Goal: Task Accomplishment & Management: Use online tool/utility

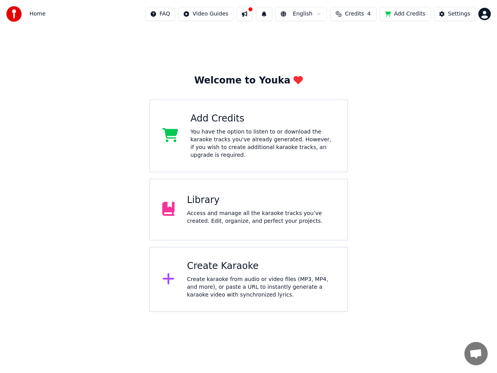
click at [223, 118] on div "Add Credits" at bounding box center [263, 119] width 144 height 12
click at [211, 210] on div "Access and manage all the karaoke tracks you’ve created. Edit, organize, and pe…" at bounding box center [261, 218] width 148 height 16
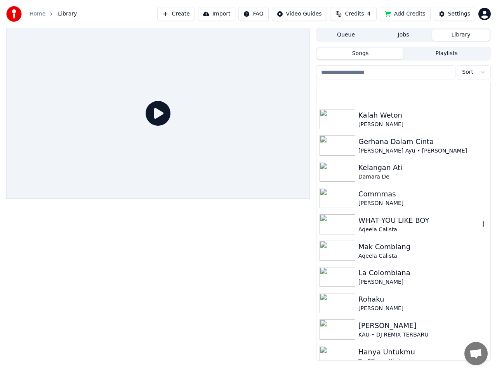
scroll to position [1213, 0]
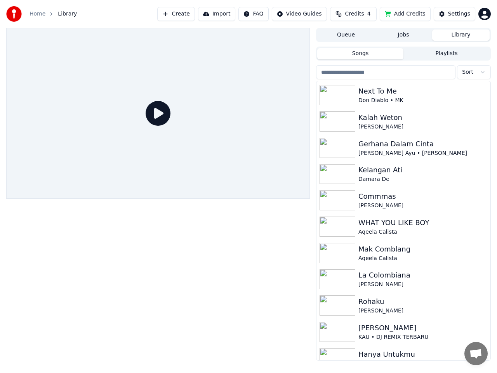
drag, startPoint x: 446, startPoint y: 56, endPoint x: 426, endPoint y: 43, distance: 23.4
click at [446, 56] on button "Playlists" at bounding box center [446, 53] width 86 height 11
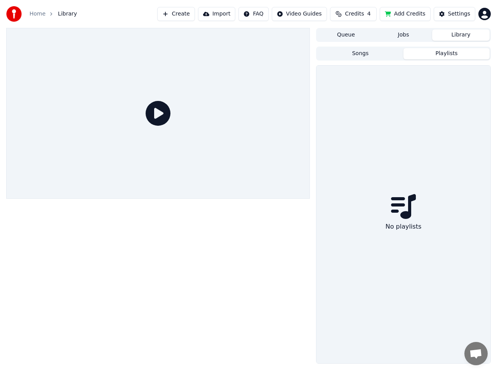
click at [412, 35] on button "Jobs" at bounding box center [403, 35] width 57 height 11
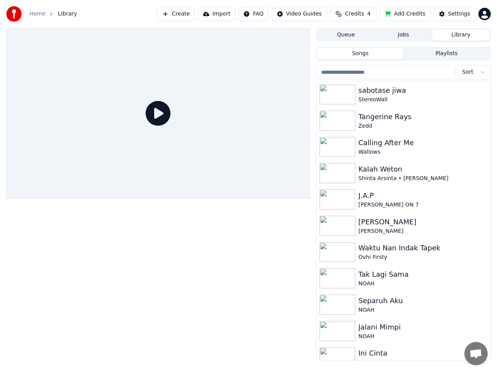
click at [454, 37] on button "Library" at bounding box center [460, 35] width 57 height 11
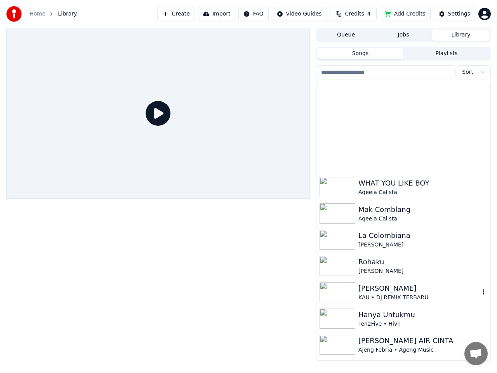
scroll to position [1214, 0]
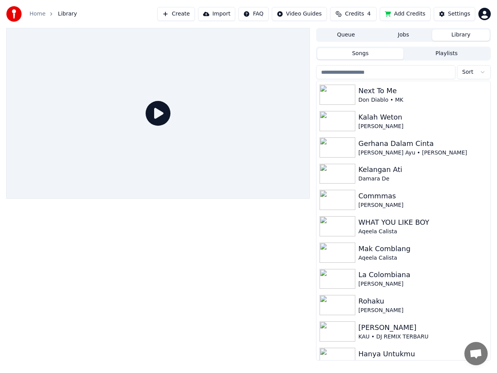
click at [360, 35] on button "Queue" at bounding box center [345, 35] width 57 height 11
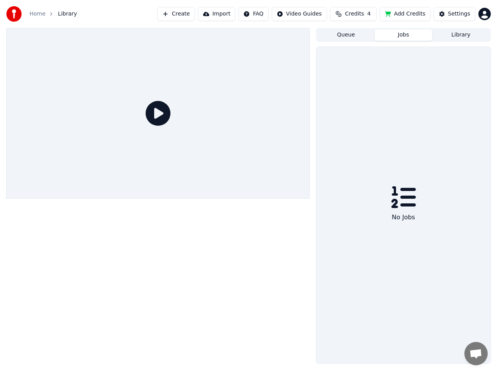
click at [404, 34] on button "Jobs" at bounding box center [403, 35] width 57 height 11
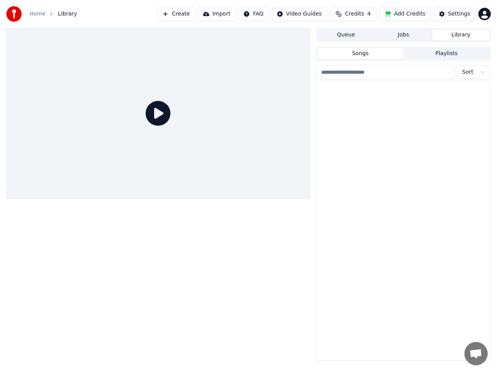
click at [449, 35] on button "Library" at bounding box center [460, 35] width 57 height 11
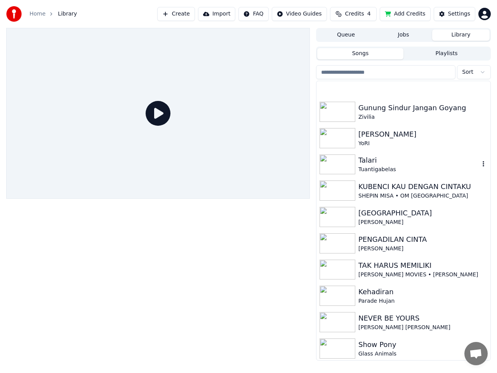
scroll to position [777, 0]
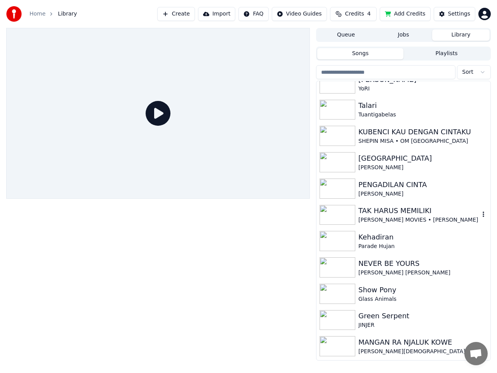
click at [371, 210] on div "TAK HARUS MEMILIKI" at bounding box center [418, 210] width 121 height 11
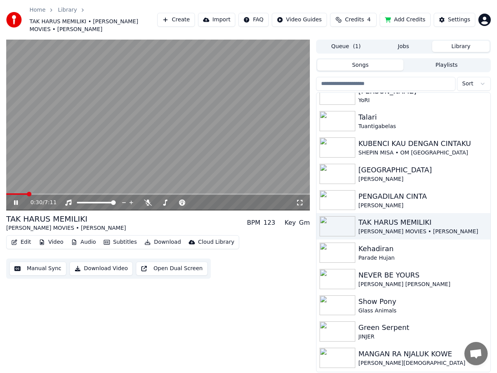
click at [28, 193] on span at bounding box center [158, 194] width 304 height 2
click at [38, 193] on span at bounding box center [158, 194] width 304 height 2
click at [28, 193] on span at bounding box center [22, 194] width 32 height 2
click at [26, 193] on span at bounding box center [22, 194] width 33 height 2
click at [23, 184] on video at bounding box center [158, 125] width 304 height 171
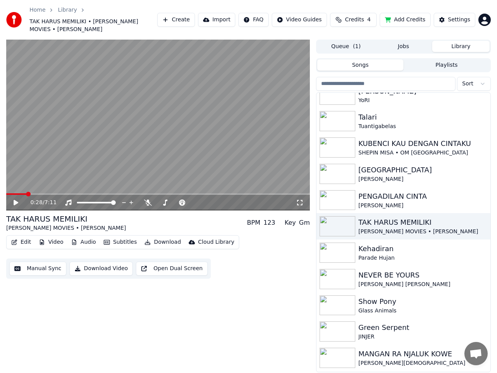
click at [20, 185] on video at bounding box center [158, 125] width 304 height 171
click at [15, 200] on icon at bounding box center [16, 202] width 4 height 5
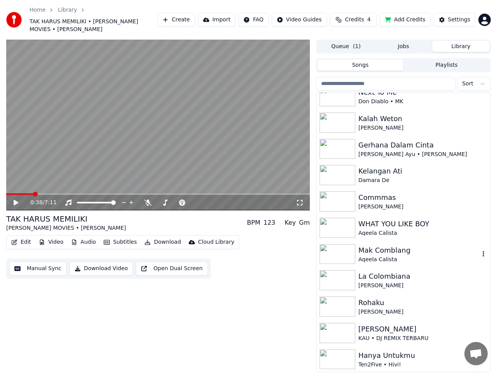
scroll to position [1242, 0]
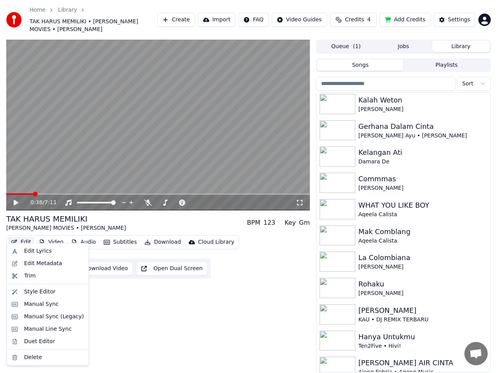
click at [28, 237] on button "Edit" at bounding box center [21, 242] width 26 height 11
click at [42, 266] on div "Edit Metadata" at bounding box center [43, 264] width 38 height 8
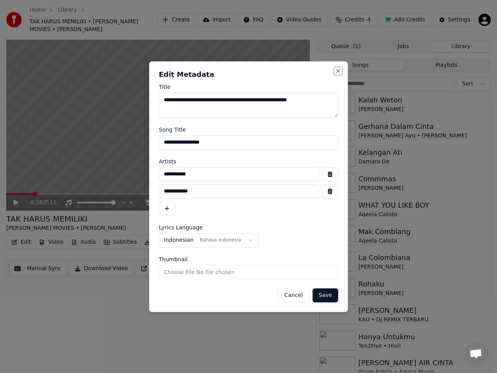
click at [340, 71] on button "Close" at bounding box center [338, 71] width 6 height 6
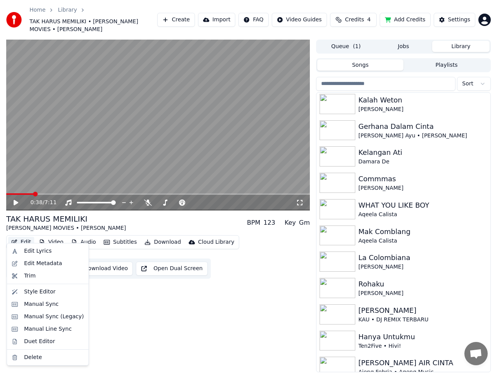
click at [25, 237] on button "Edit" at bounding box center [21, 242] width 26 height 11
click at [45, 304] on div "Manual Sync" at bounding box center [41, 305] width 35 height 8
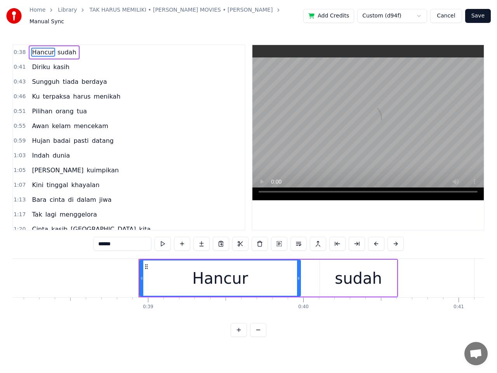
scroll to position [0, 6009]
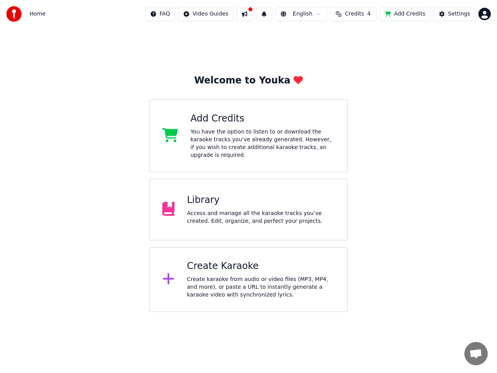
click at [211, 210] on div "Access and manage all the karaoke tracks you’ve created. Edit, organize, and pe…" at bounding box center [261, 218] width 148 height 16
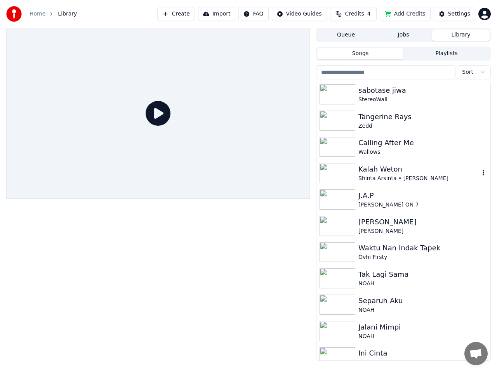
click at [384, 172] on div "Kalah Weton" at bounding box center [418, 169] width 121 height 11
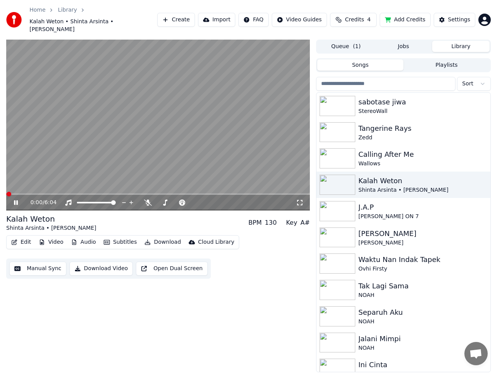
click at [23, 242] on button "Edit" at bounding box center [21, 242] width 26 height 11
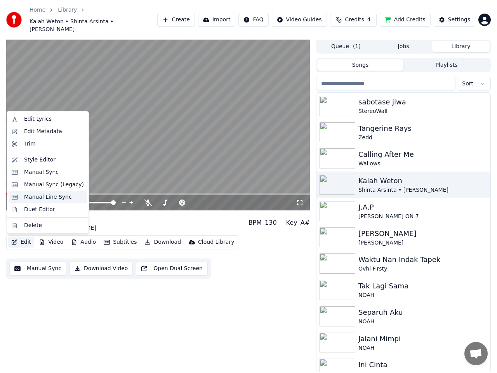
click at [44, 196] on div "Manual Line Sync" at bounding box center [48, 197] width 48 height 8
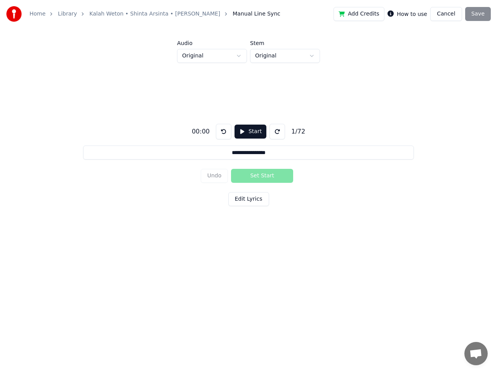
click at [448, 16] on button "Cancel" at bounding box center [445, 14] width 31 height 14
